Goal: Information Seeking & Learning: Find specific fact

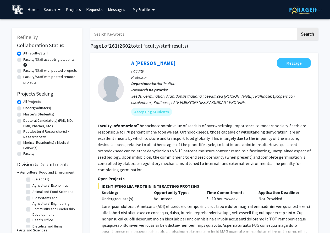
click at [50, 10] on link "Search" at bounding box center [52, 9] width 22 height 18
click at [62, 34] on span "Students" at bounding box center [57, 34] width 32 height 10
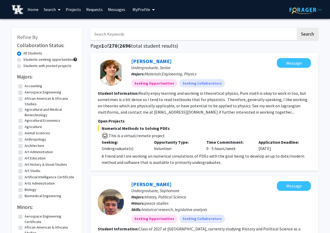
click at [122, 31] on input "Search Keywords" at bounding box center [193, 34] width 206 height 12
type input "[PERSON_NAME]"
click at [307, 35] on button "Search" at bounding box center [307, 34] width 21 height 12
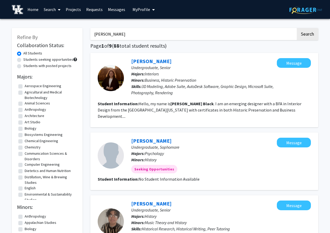
click at [117, 80] on div at bounding box center [111, 78] width 26 height 26
click at [147, 61] on link "[PERSON_NAME]" at bounding box center [151, 61] width 40 height 7
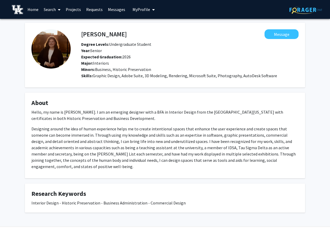
click at [62, 47] on img at bounding box center [50, 48] width 39 height 39
